Goal: Transaction & Acquisition: Purchase product/service

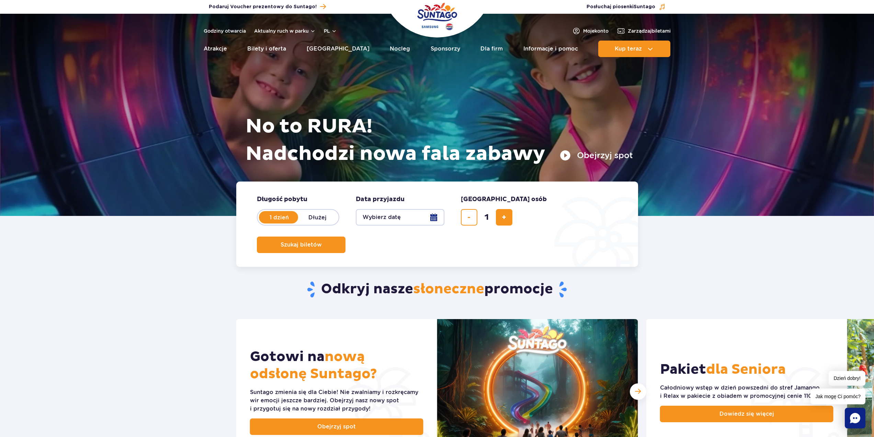
click at [435, 214] on button "Wybierz datę" at bounding box center [400, 217] width 89 height 16
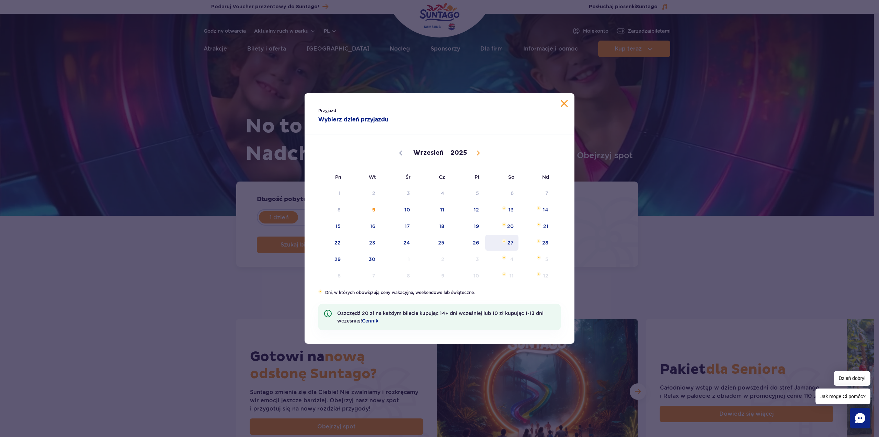
click at [507, 240] on span "27" at bounding box center [502, 243] width 35 height 16
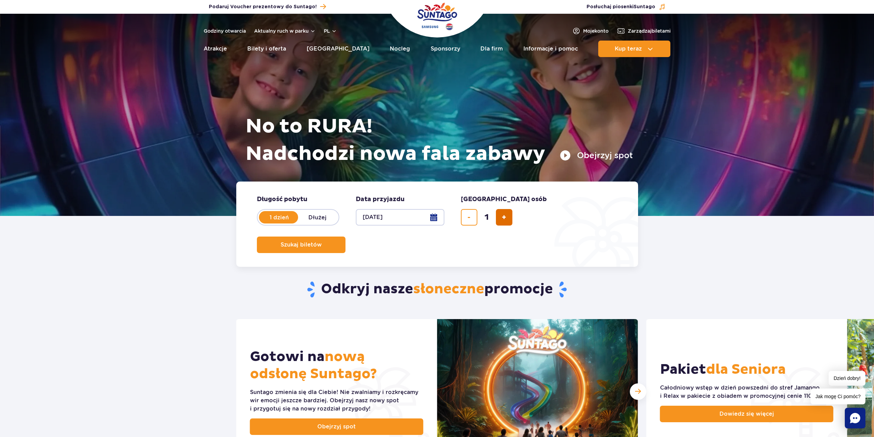
click at [505, 217] on span "dodaj bilet" at bounding box center [504, 217] width 4 height 0
type input "2"
click at [346, 236] on button "Szukaj biletów" at bounding box center [301, 244] width 89 height 16
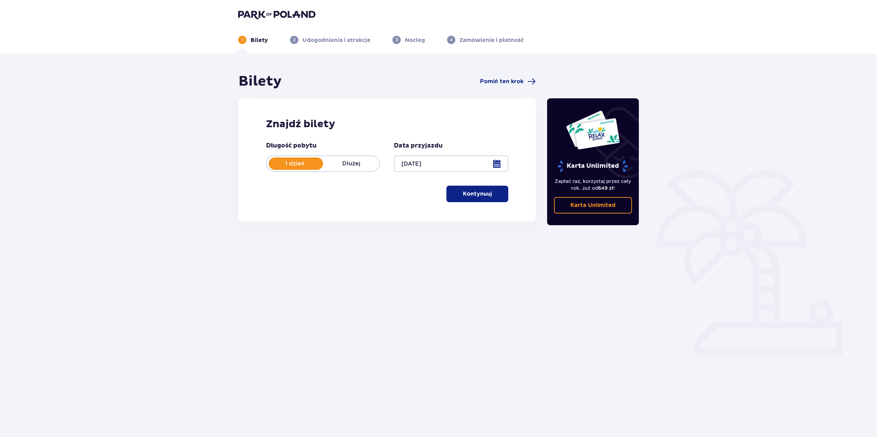
click at [481, 197] on p "Kontynuuj" at bounding box center [477, 194] width 29 height 8
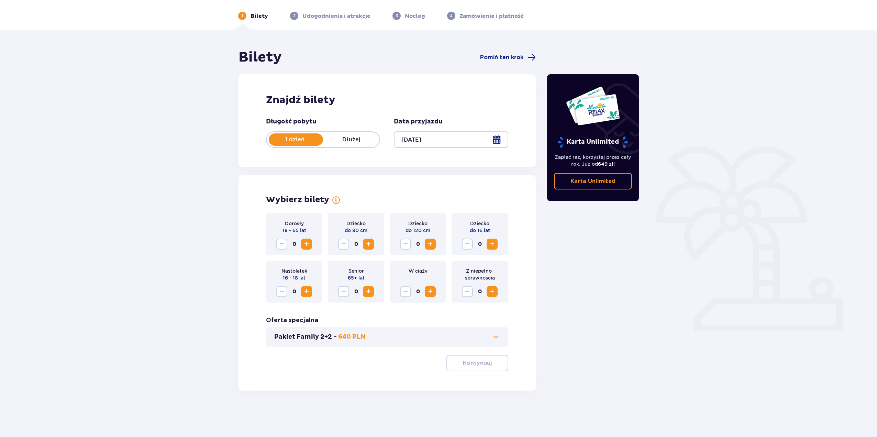
scroll to position [25, 0]
click at [310, 246] on span "Increase" at bounding box center [306, 243] width 8 height 8
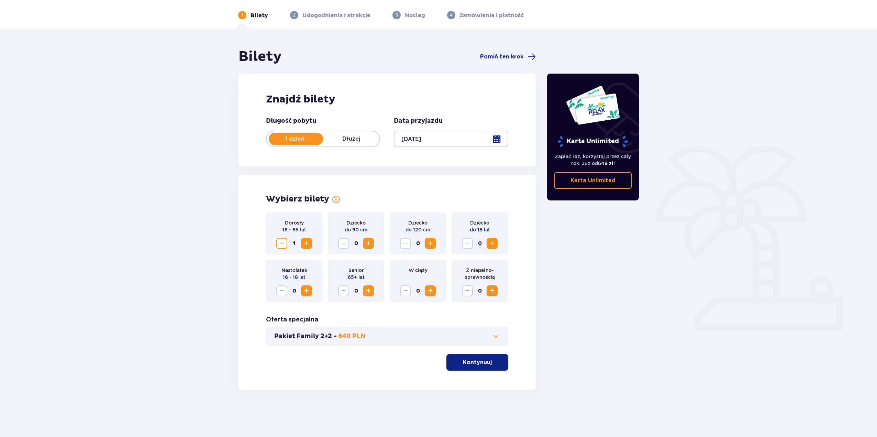
click at [310, 246] on span "Increase" at bounding box center [306, 243] width 8 height 8
click at [498, 365] on button "Kontynuuj" at bounding box center [477, 362] width 62 height 16
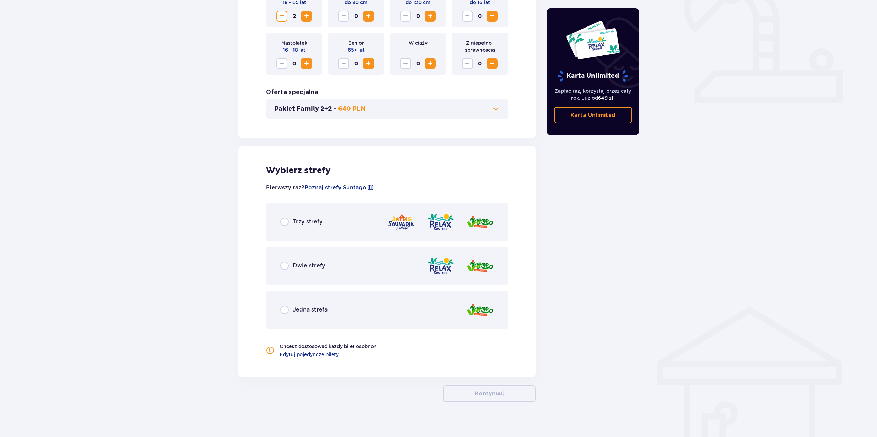
scroll to position [258, 0]
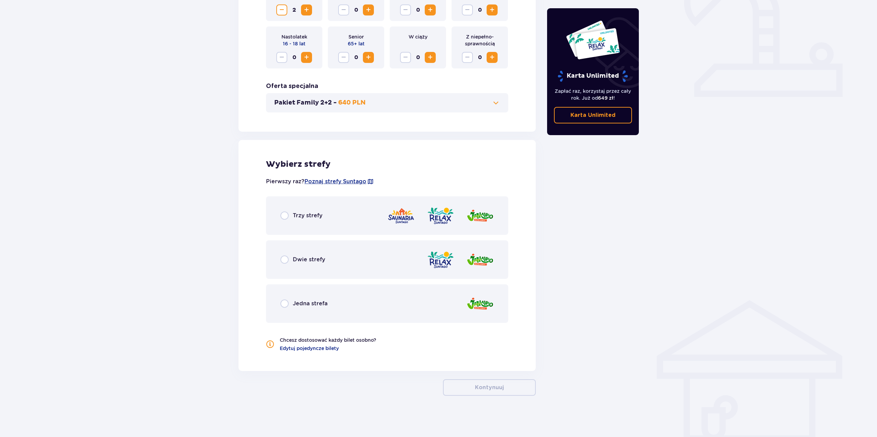
click at [307, 220] on div "Trzy strefy" at bounding box center [387, 215] width 242 height 38
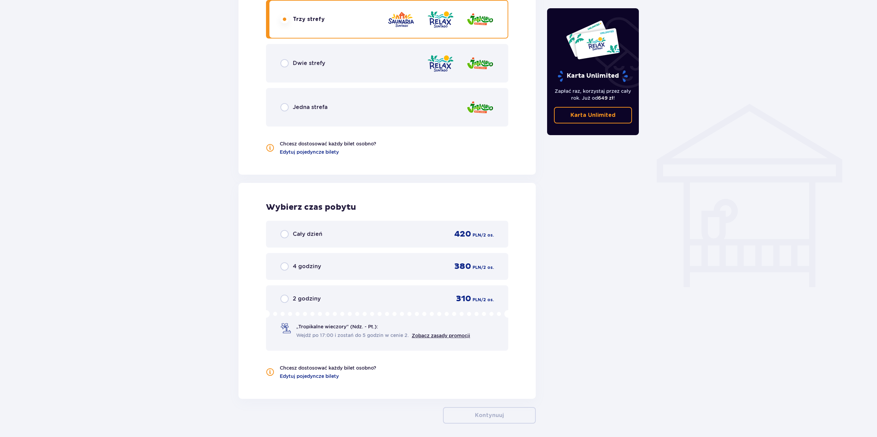
scroll to position [482, 0]
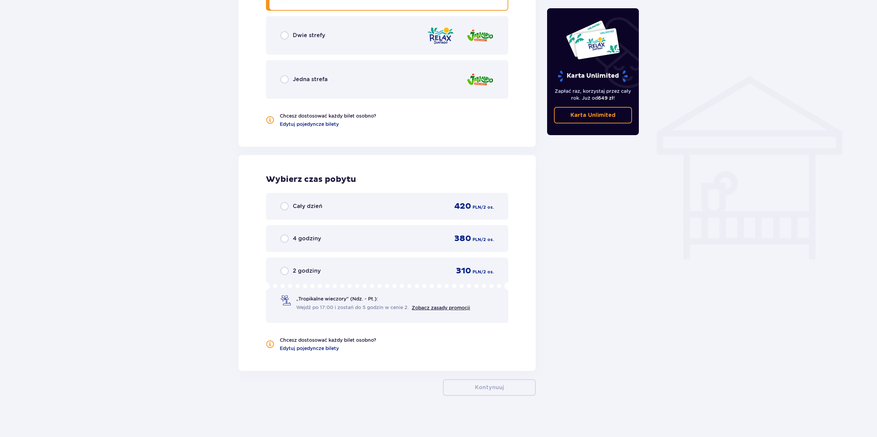
click at [314, 212] on div "Cały dzień 420 PLN / 2 os." at bounding box center [387, 206] width 242 height 27
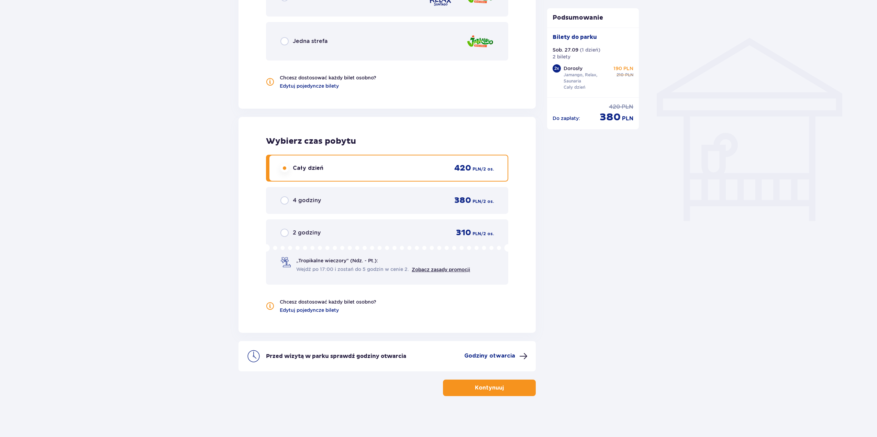
scroll to position [520, 0]
click at [484, 392] on button "Kontynuuj" at bounding box center [489, 387] width 93 height 16
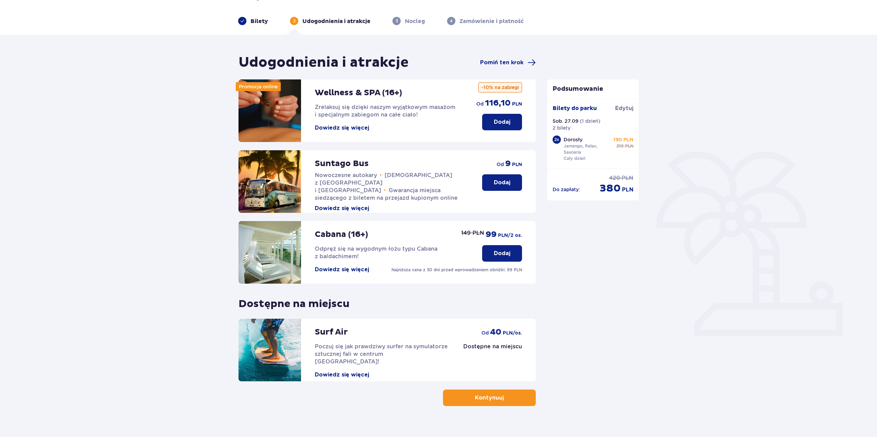
scroll to position [29, 0]
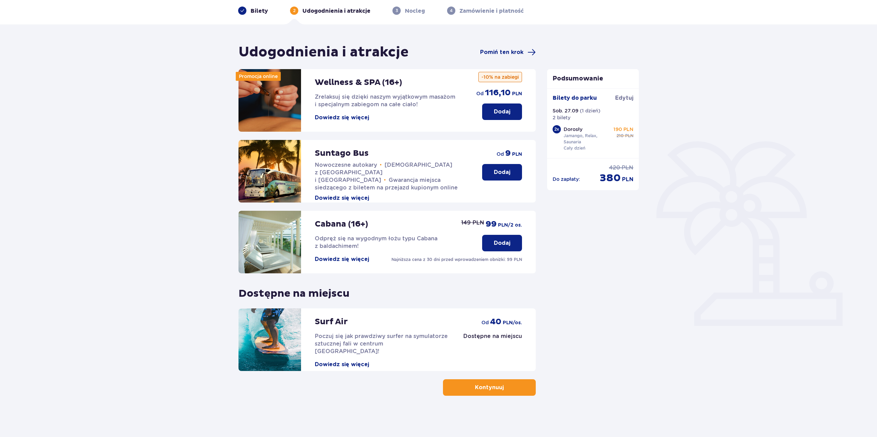
click at [505, 386] on span "button" at bounding box center [505, 387] width 8 height 8
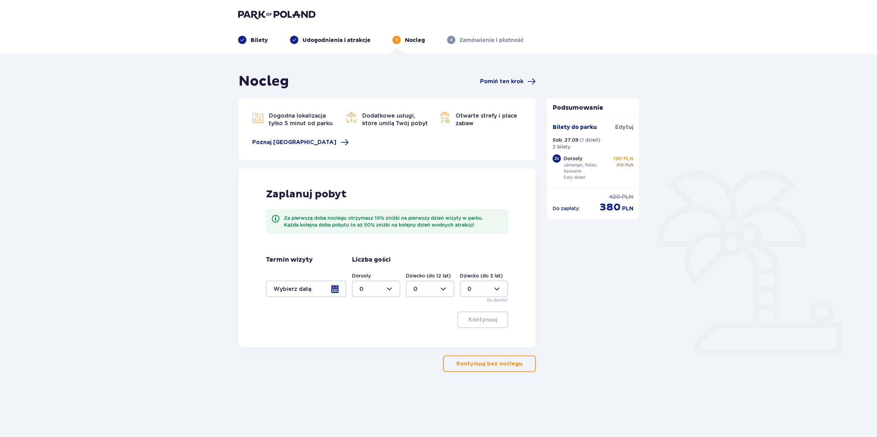
click at [316, 285] on div at bounding box center [306, 288] width 80 height 16
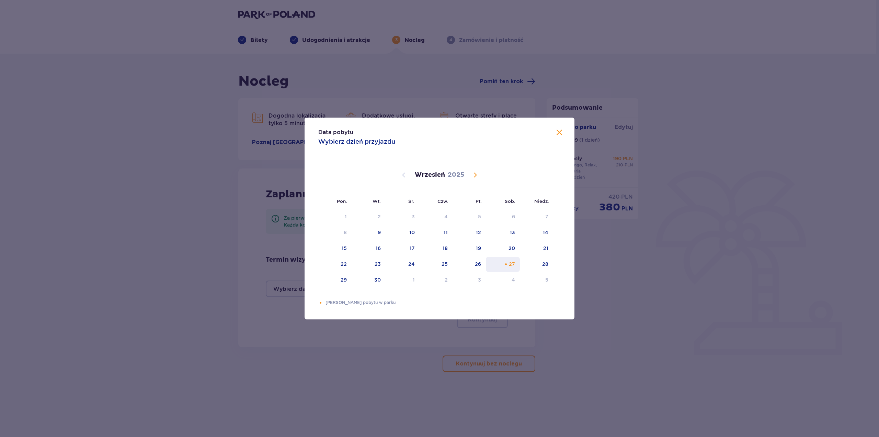
click at [515, 262] on div "27" at bounding box center [512, 263] width 6 height 7
click at [562, 132] on span at bounding box center [560, 132] width 8 height 8
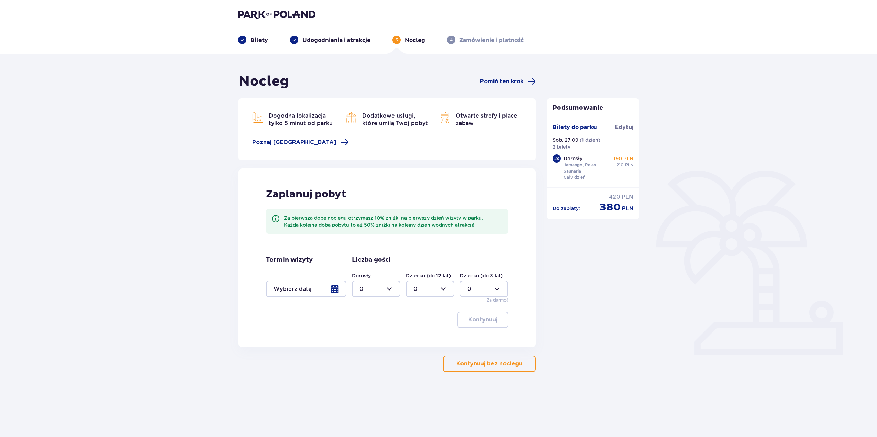
click at [507, 361] on p "Kontynuuj bez noclegu" at bounding box center [489, 364] width 66 height 8
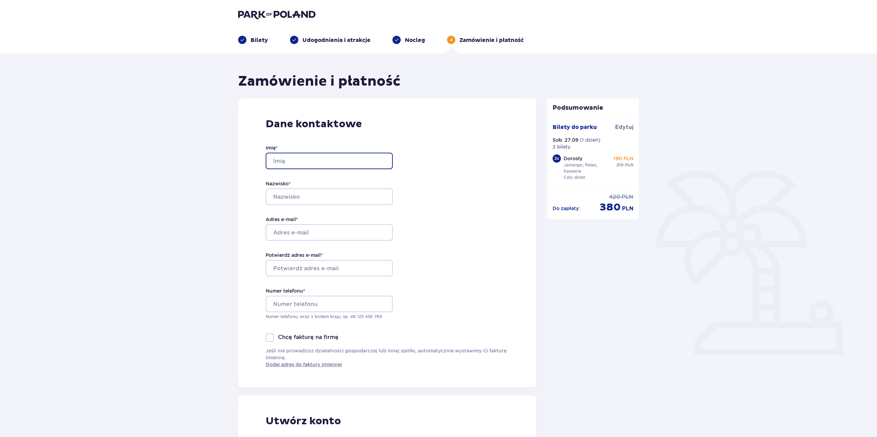
click at [297, 166] on input "Imię *" at bounding box center [329, 161] width 127 height 16
type input "Natalia"
type input "Zielińska"
type input "535666557"
click at [302, 232] on input "Adres e-mail *" at bounding box center [329, 232] width 127 height 16
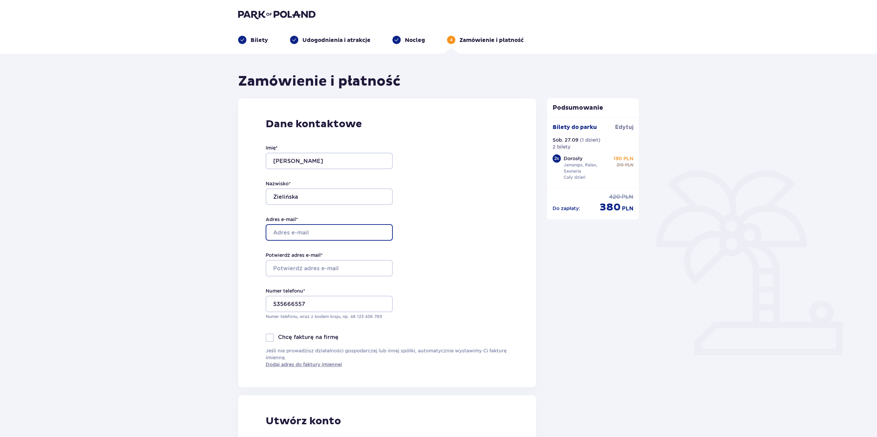
type input "nzielinska8@gmail.com"
click at [287, 264] on input "Potwierdź adres e-mail *" at bounding box center [329, 268] width 127 height 16
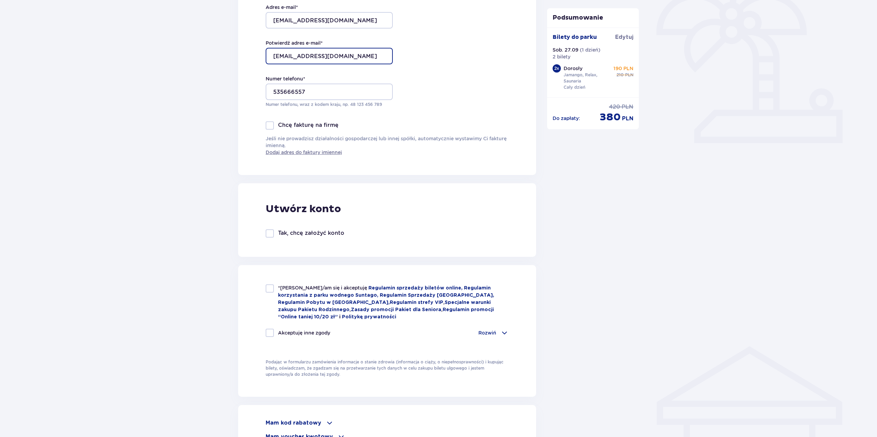
scroll to position [240, 0]
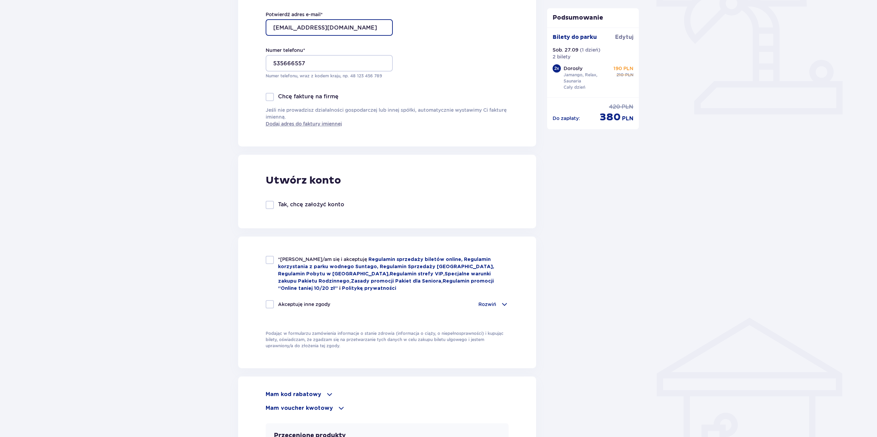
type input "nzielinska8@gmail.com"
click at [291, 256] on p "*Zapoznałem/am się i akceptuję Regulamin sprzedaży biletów online, Regulamin ko…" at bounding box center [393, 274] width 231 height 36
click at [273, 260] on div at bounding box center [270, 260] width 8 height 8
checkbox input "true"
click at [266, 304] on div at bounding box center [270, 304] width 8 height 8
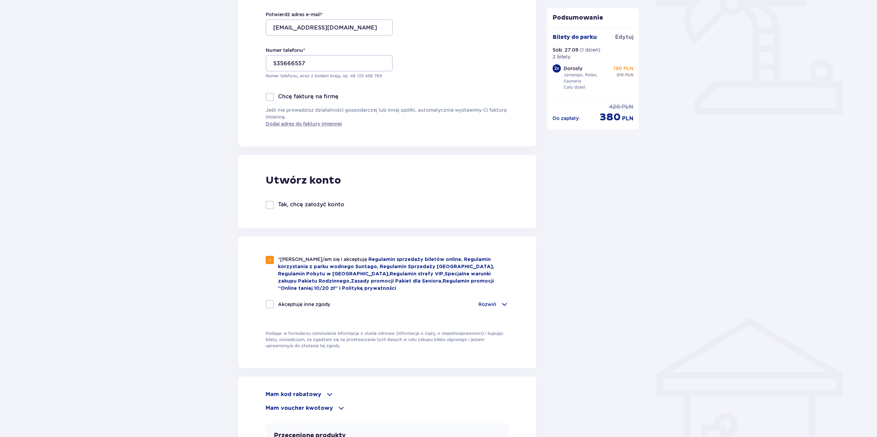
checkbox input "true"
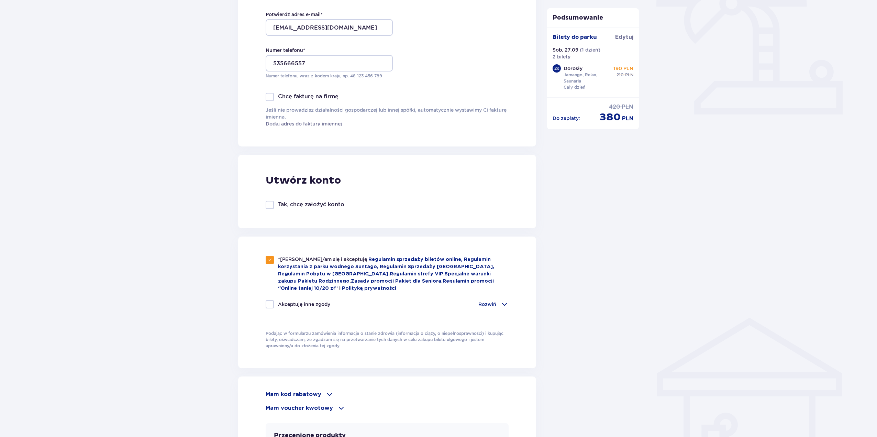
checkbox input "true"
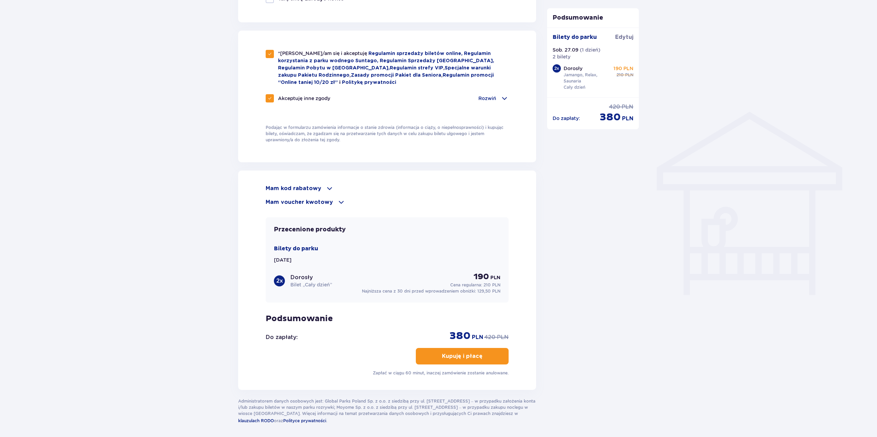
scroll to position [447, 0]
click at [487, 100] on p "Rozwiń" at bounding box center [487, 97] width 18 height 7
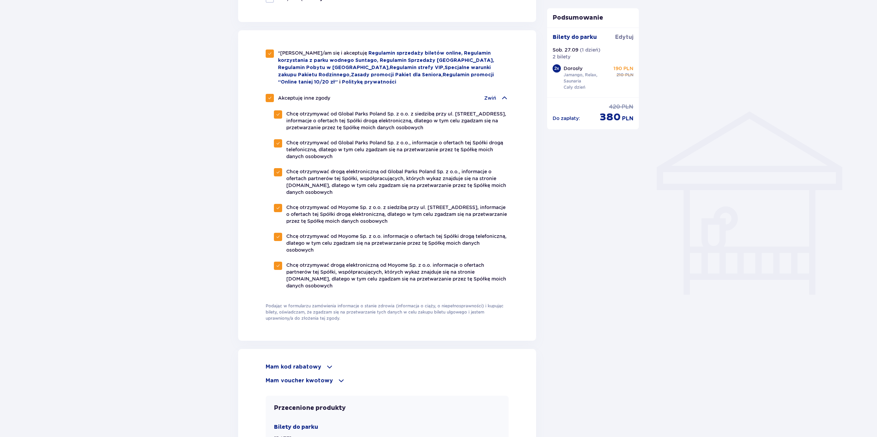
click at [285, 96] on p "Akceptuję inne zgody" at bounding box center [304, 97] width 52 height 7
checkbox input "false"
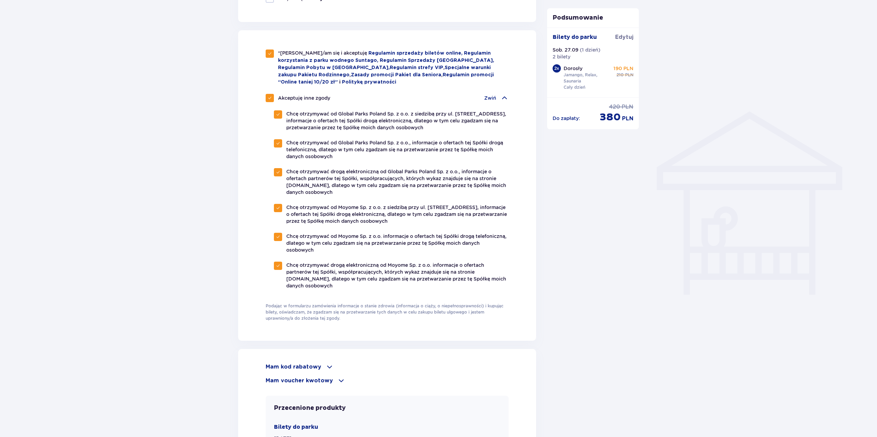
checkbox input "false"
click at [285, 96] on p "Akceptuję inne zgody" at bounding box center [304, 97] width 52 height 7
checkbox input "true"
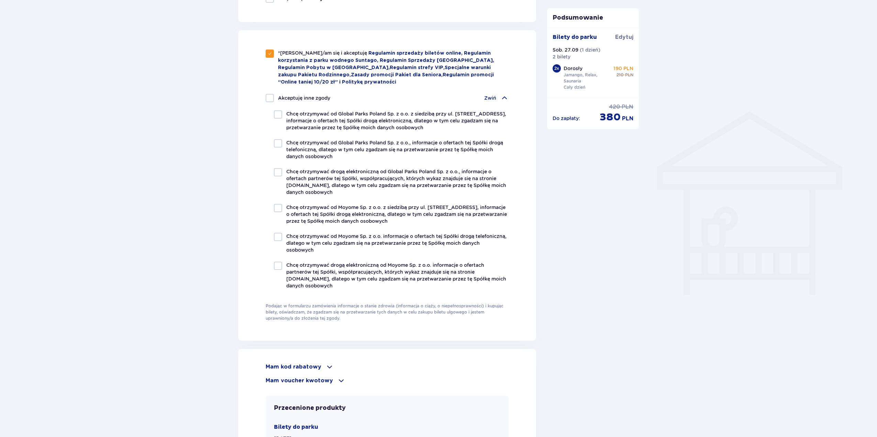
checkbox input "true"
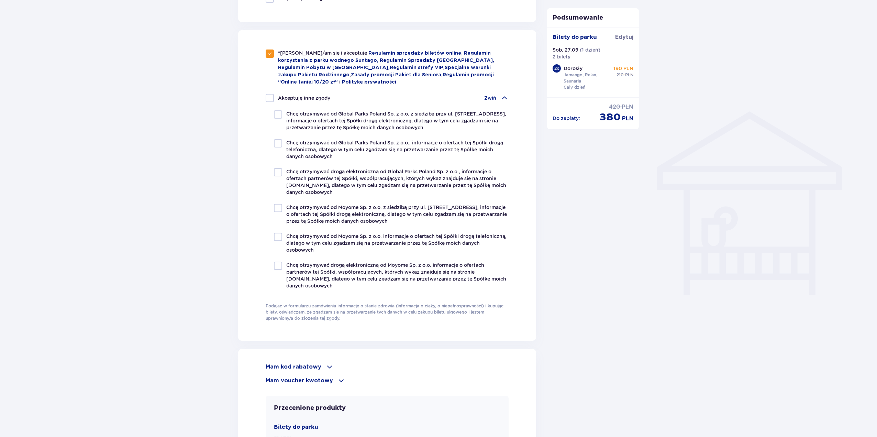
checkbox input "true"
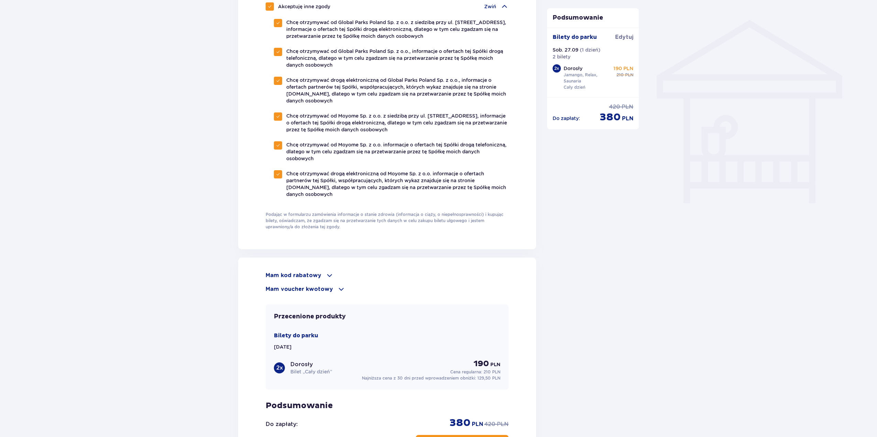
scroll to position [618, 0]
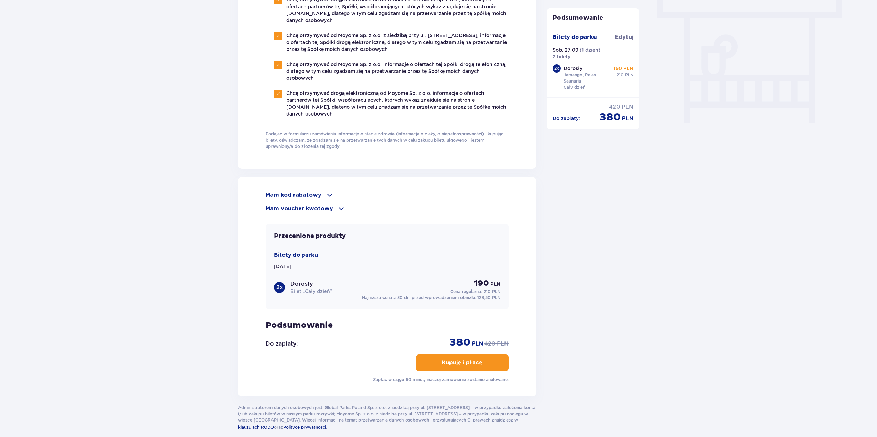
click at [463, 361] on p "Kupuję i płacę" at bounding box center [462, 363] width 41 height 8
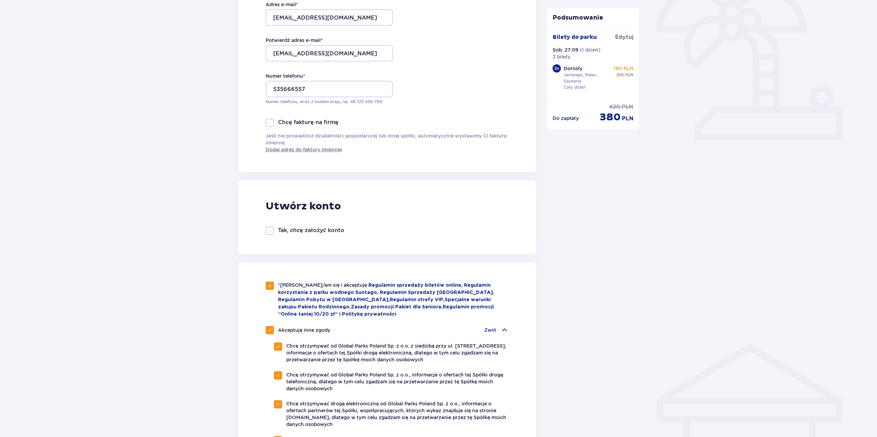
scroll to position [206, 0]
